Goal: Information Seeking & Learning: Learn about a topic

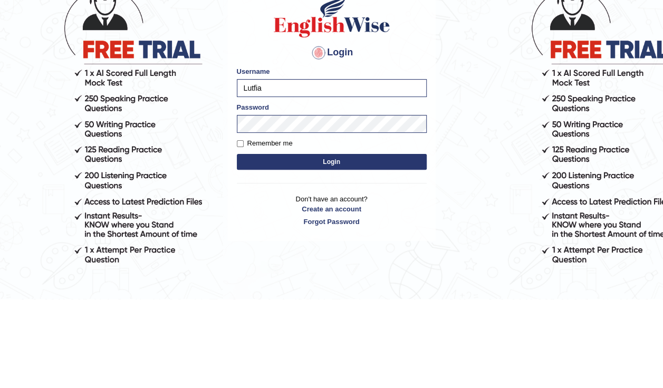
click at [348, 248] on button "Login" at bounding box center [332, 251] width 190 height 16
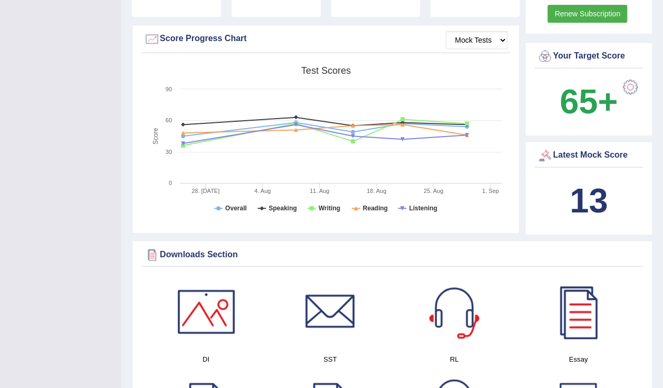
scroll to position [364, 0]
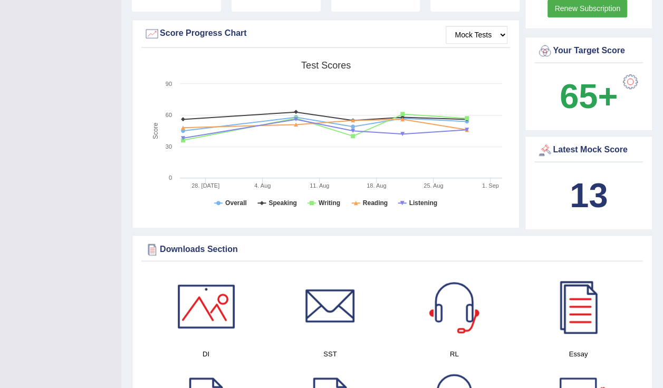
click at [293, 332] on div at bounding box center [330, 307] width 74 height 74
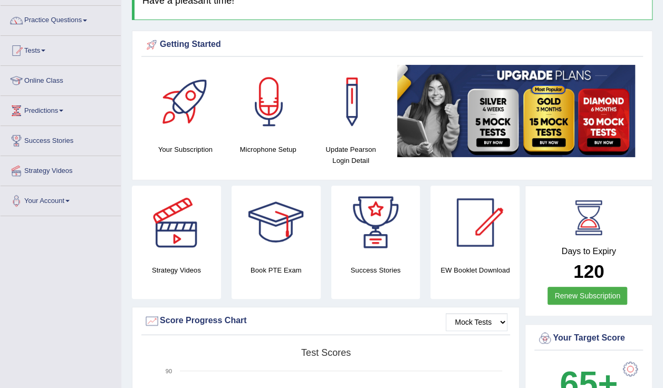
scroll to position [0, 0]
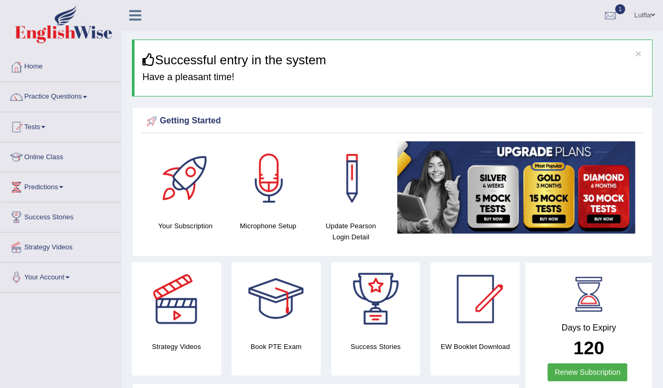
click at [80, 98] on link "Practice Questions" at bounding box center [61, 95] width 120 height 26
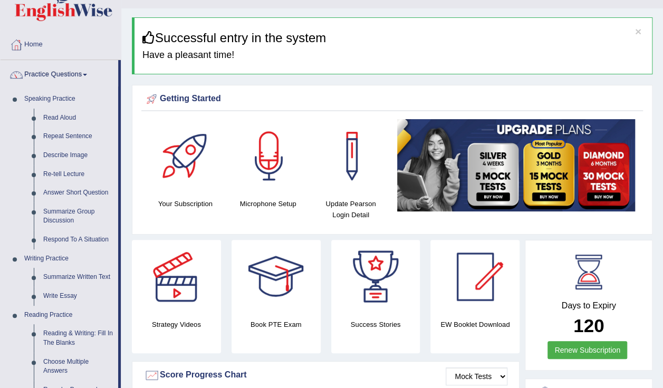
scroll to position [26, 0]
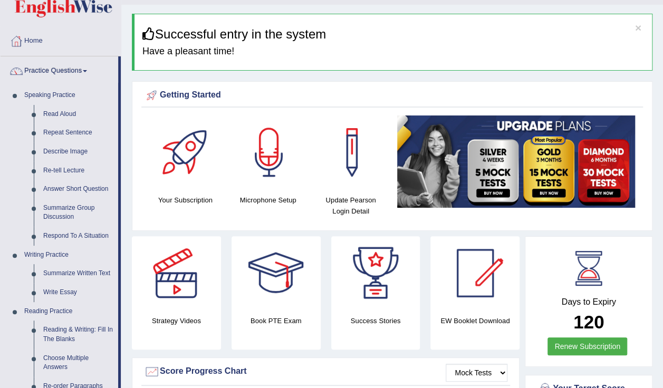
click at [81, 333] on link "Reading & Writing: Fill In The Blanks" at bounding box center [79, 335] width 80 height 28
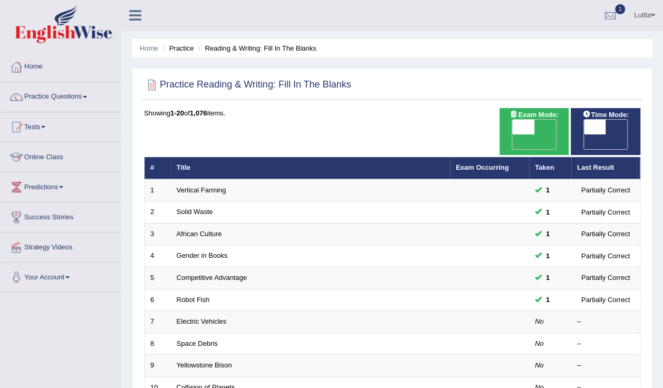
click at [214, 318] on link "Electric Vehicles" at bounding box center [202, 322] width 50 height 8
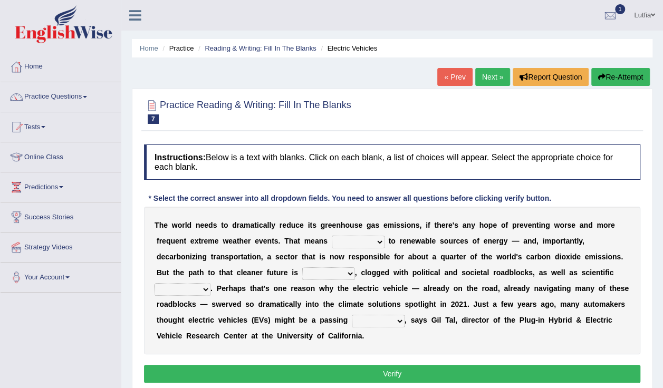
click at [336, 242] on select "grafting drafting crafting shifting" at bounding box center [358, 242] width 53 height 13
select select "shifting"
click at [332, 236] on select "grafting drafting crafting shifting" at bounding box center [358, 242] width 53 height 13
click at [333, 241] on select "grafting drafting crafting shifting" at bounding box center [358, 242] width 53 height 13
click at [288, 329] on div "T h e w o r l d n e e d s t o d r a m a t i c a l l y r e d u c e i t s g r e e…" at bounding box center [392, 281] width 496 height 148
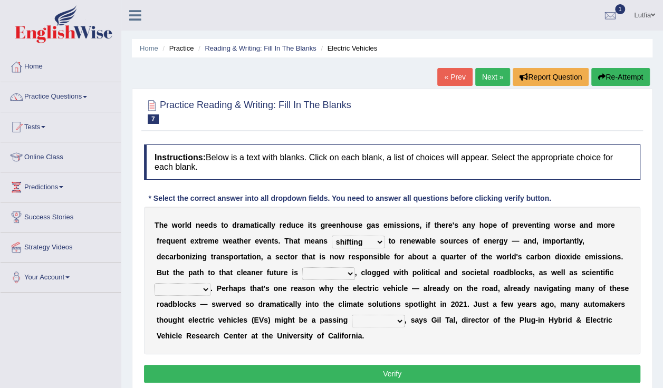
click at [302, 276] on select "daunting daunted daunt dauntless" at bounding box center [328, 273] width 53 height 13
click at [302, 267] on select "daunting daunted daunt dauntless" at bounding box center [328, 273] width 53 height 13
click at [302, 273] on select "daunting daunted daunt dauntless" at bounding box center [328, 273] width 53 height 13
select select "daunting"
click at [302, 267] on select "daunting daunted daunt dauntless" at bounding box center [328, 273] width 53 height 13
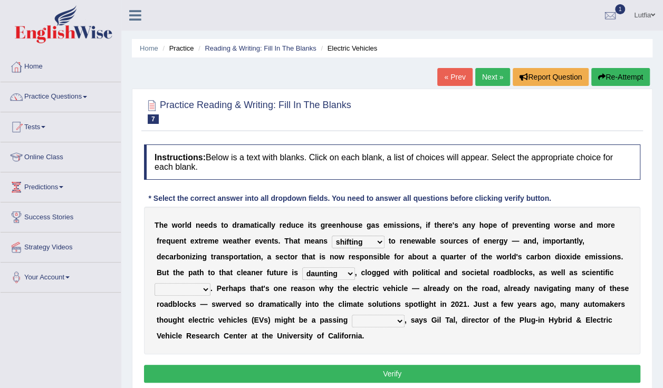
click at [211, 283] on select "spectacles obstacles tentacles receptacles" at bounding box center [183, 289] width 56 height 13
select select "obstacles"
click at [211, 283] on select "spectacles obstacles tentacles receptacles" at bounding box center [183, 289] width 56 height 13
click at [352, 322] on select "fad gad tad lad" at bounding box center [378, 321] width 53 height 13
select select "lad"
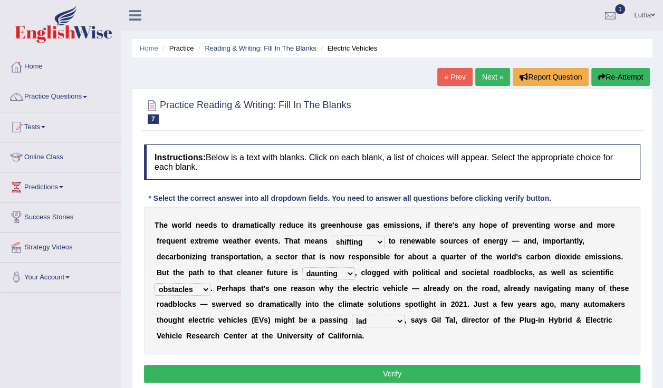
click at [352, 315] on select "fad gad tad lad" at bounding box center [378, 321] width 53 height 13
click at [372, 307] on b "o" at bounding box center [374, 304] width 5 height 8
click at [345, 367] on button "Verify" at bounding box center [392, 374] width 496 height 18
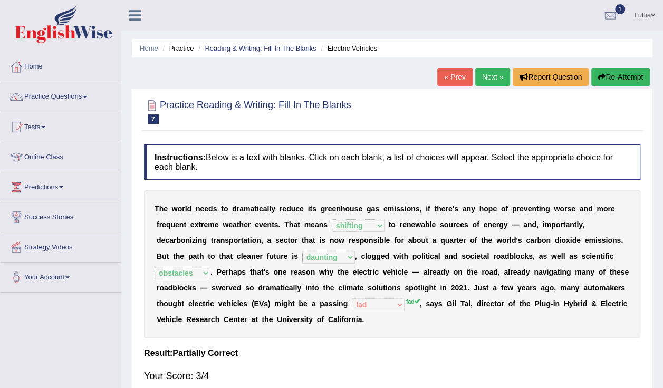
click at [98, 142] on link "Online Class" at bounding box center [61, 155] width 120 height 26
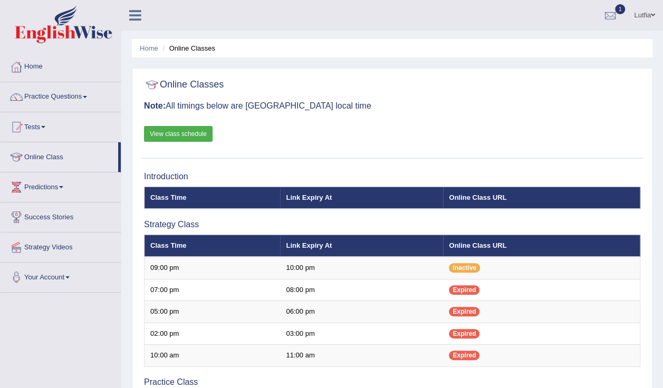
click at [38, 96] on link "Practice Questions" at bounding box center [61, 95] width 120 height 26
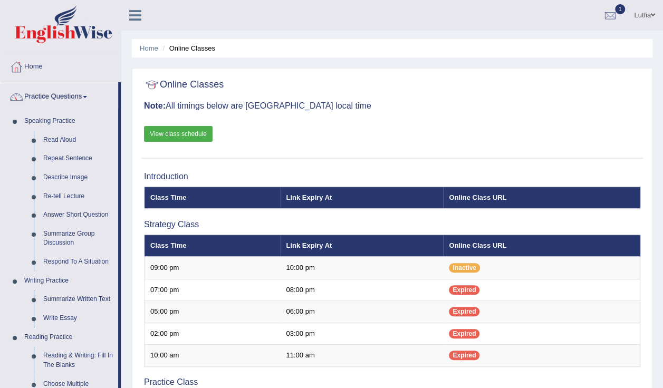
click at [87, 365] on link "Reading & Writing: Fill In The Blanks" at bounding box center [79, 361] width 80 height 28
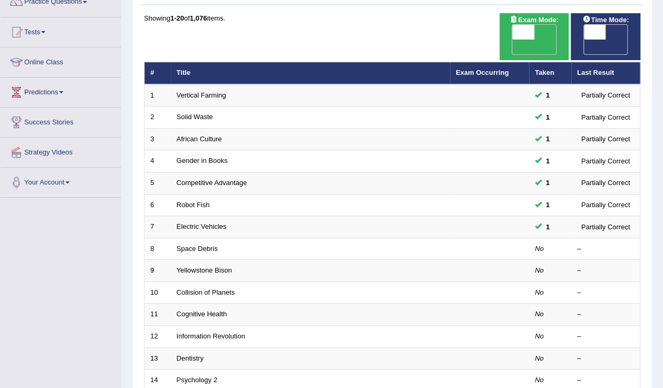
click at [538, 245] on em "No" at bounding box center [539, 249] width 9 height 8
click at [188, 245] on link "Space Debris" at bounding box center [197, 249] width 41 height 8
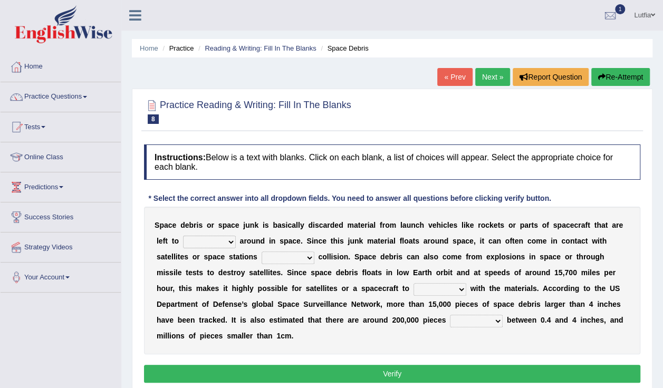
click at [191, 244] on select "twist center roam loll" at bounding box center [209, 242] width 53 height 13
select select "roam"
click at [183, 236] on select "twist center roam loll" at bounding box center [209, 242] width 53 height 13
click at [262, 257] on select "risks risk risked risking" at bounding box center [288, 258] width 53 height 13
click at [262, 252] on select "risks risk risked risking" at bounding box center [288, 258] width 53 height 13
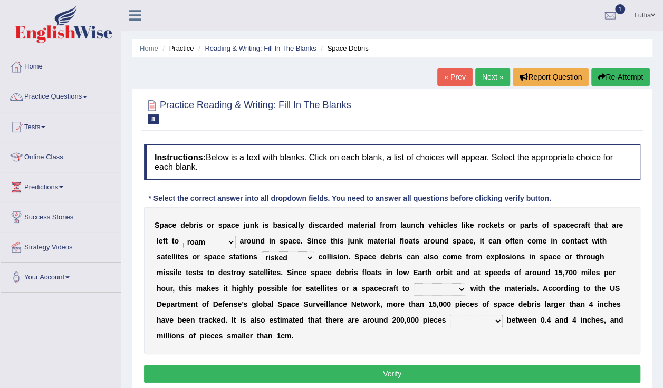
click at [262, 256] on select "risks risk risked risking" at bounding box center [288, 258] width 53 height 13
select select "risks"
click at [262, 252] on select "risks risk risked risking" at bounding box center [288, 258] width 53 height 13
click at [414, 289] on select "collect collate collide collocate" at bounding box center [440, 289] width 53 height 13
select select "collocate"
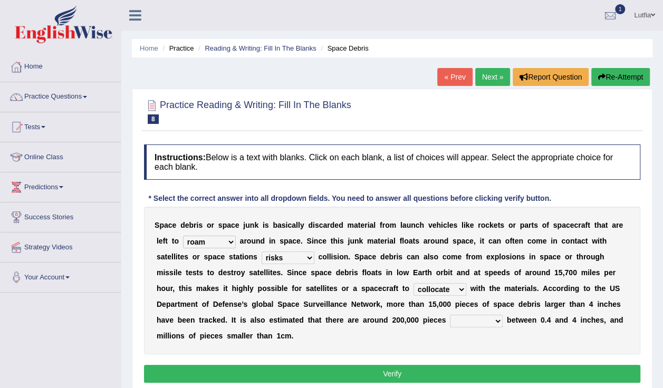
click at [414, 283] on select "collect collate collide collocate" at bounding box center [440, 289] width 53 height 13
click at [450, 321] on select "sized sizing size sizes" at bounding box center [476, 321] width 53 height 13
click at [450, 315] on select "sized sizing size sizes" at bounding box center [476, 321] width 53 height 13
click at [450, 319] on select "sized sizing size sizes" at bounding box center [476, 321] width 53 height 13
select select "size"
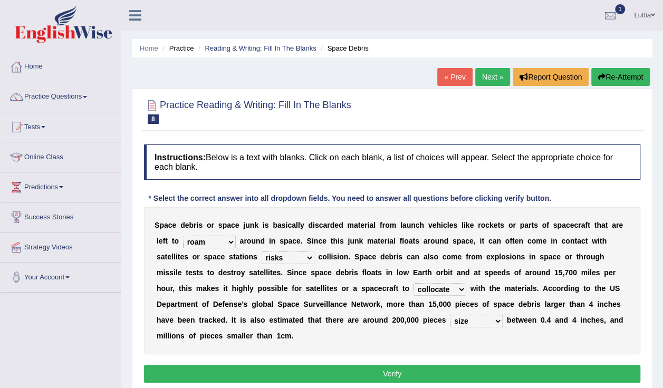
click at [450, 315] on select "sized sizing size sizes" at bounding box center [476, 321] width 53 height 13
click at [425, 365] on button "Verify" at bounding box center [392, 374] width 496 height 18
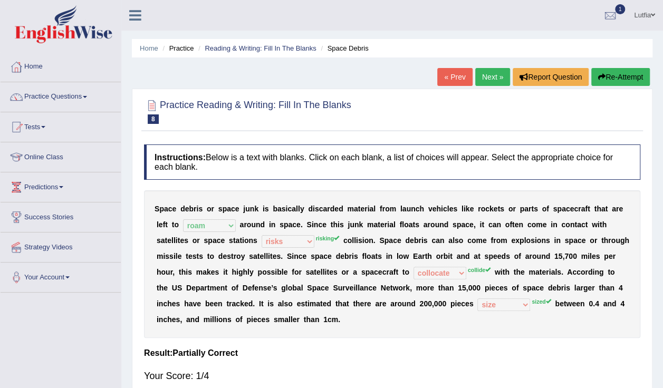
click at [316, 321] on div "S p a c e d e b r i s o r s p a c e j u n k i s b a s i c a l l y d i s c a r d…" at bounding box center [392, 264] width 496 height 148
click at [304, 349] on h4 "Result:" at bounding box center [392, 353] width 496 height 9
click at [493, 78] on link "Next »" at bounding box center [492, 77] width 35 height 18
